Goal: Task Accomplishment & Management: Use online tool/utility

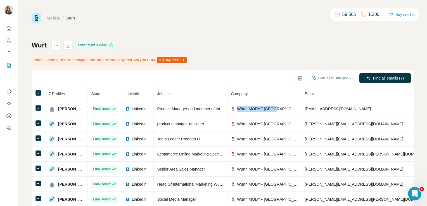
scroll to position [16, 0]
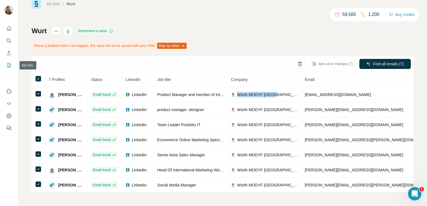
click at [9, 65] on icon "My lists" at bounding box center [9, 66] width 6 height 6
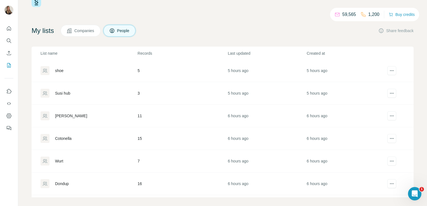
scroll to position [114, 0]
click at [66, 136] on div "Cotonella" at bounding box center [63, 138] width 16 height 6
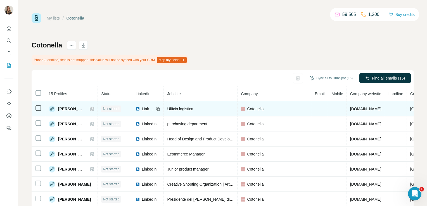
click at [94, 108] on icon at bounding box center [91, 109] width 3 height 4
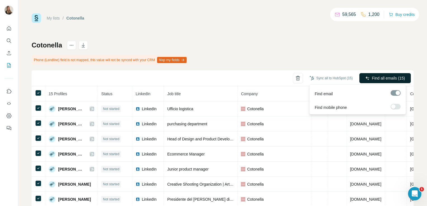
click at [382, 76] on span "Find all emails (15)" at bounding box center [388, 78] width 33 height 6
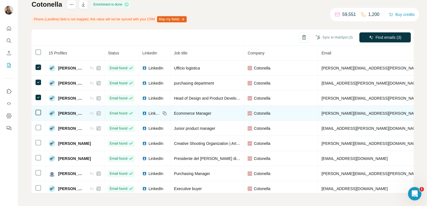
click at [38, 115] on icon at bounding box center [38, 112] width 7 height 7
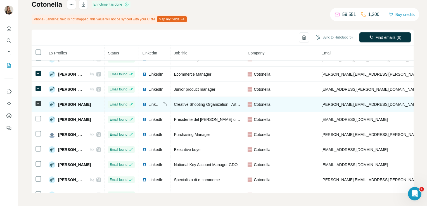
scroll to position [39, 0]
click at [37, 120] on icon at bounding box center [38, 118] width 7 height 7
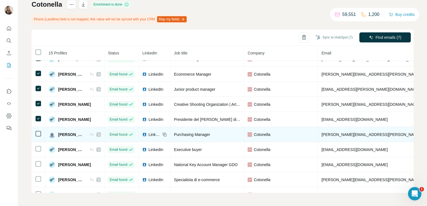
click at [37, 135] on icon at bounding box center [38, 133] width 7 height 7
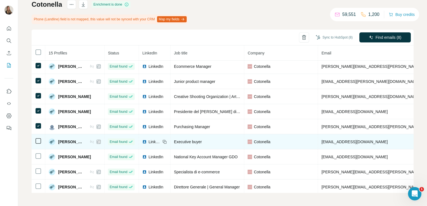
click at [37, 142] on icon at bounding box center [38, 141] width 7 height 7
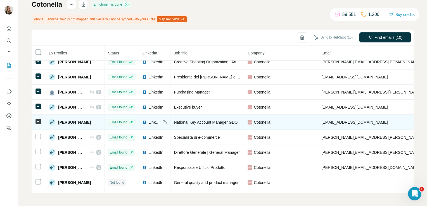
scroll to position [83, 0]
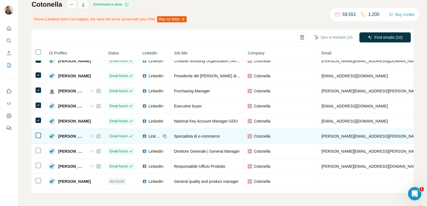
click at [40, 132] on icon at bounding box center [38, 135] width 7 height 7
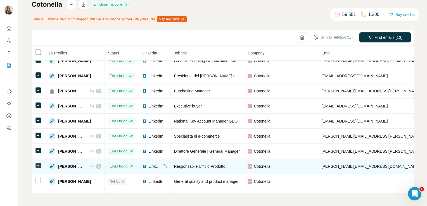
scroll to position [95, 0]
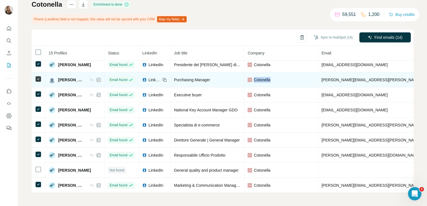
drag, startPoint x: 277, startPoint y: 78, endPoint x: 258, endPoint y: 77, distance: 19.3
click at [258, 77] on div "Cotonella" at bounding box center [281, 80] width 67 height 6
copy span "Cotonella"
click at [268, 72] on td "Cotonella" at bounding box center [281, 79] width 74 height 15
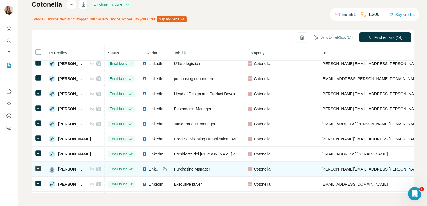
scroll to position [0, 0]
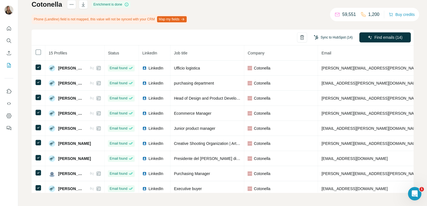
click at [335, 35] on button "Sync to HubSpot (14)" at bounding box center [333, 37] width 47 height 8
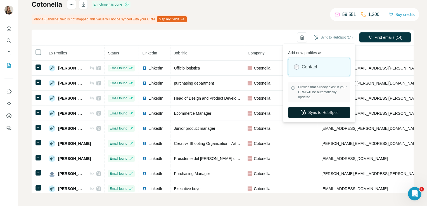
click at [313, 108] on button "Sync to HubSpot" at bounding box center [319, 112] width 62 height 11
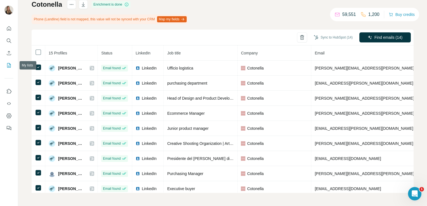
click at [10, 66] on icon "My lists" at bounding box center [9, 65] width 4 height 4
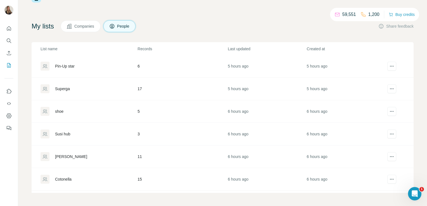
scroll to position [70, 0]
click at [72, 155] on div "[PERSON_NAME]" at bounding box center [71, 156] width 32 height 6
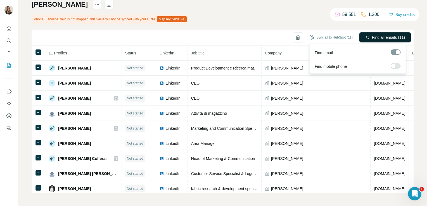
click at [372, 38] on span "Find all emails (11)" at bounding box center [388, 38] width 33 height 6
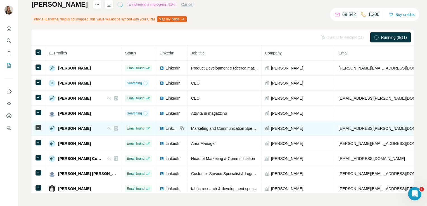
click at [114, 128] on icon at bounding box center [115, 128] width 3 height 4
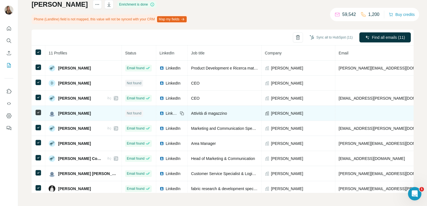
drag, startPoint x: 289, startPoint y: 112, endPoint x: 263, endPoint y: 110, distance: 26.6
click at [265, 111] on div "[PERSON_NAME]" at bounding box center [298, 114] width 67 height 6
copy span "[PERSON_NAME]"
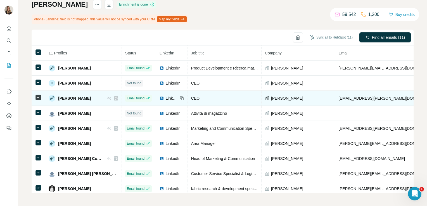
click at [265, 99] on icon at bounding box center [267, 98] width 4 height 4
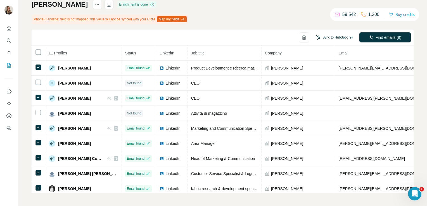
click at [331, 40] on button "Sync to HubSpot (9)" at bounding box center [334, 37] width 45 height 8
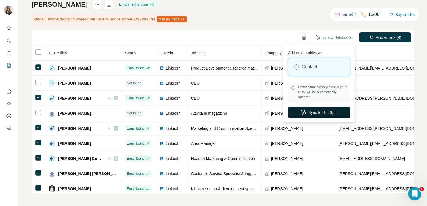
click at [318, 110] on button "Sync to HubSpot" at bounding box center [319, 112] width 62 height 11
